Goal: Task Accomplishment & Management: Manage account settings

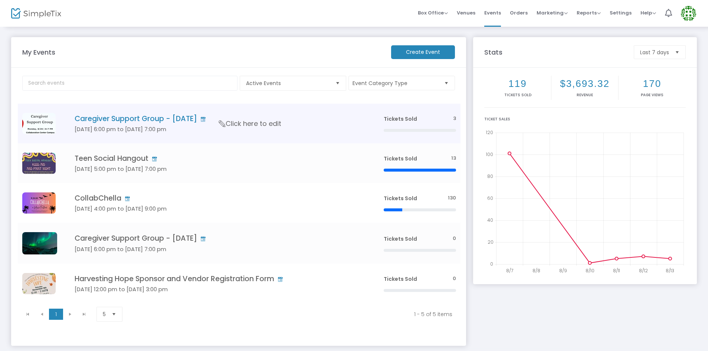
click at [149, 122] on h4 "Caregiver Support Group - [DATE]" at bounding box center [218, 118] width 287 height 9
